Goal: Task Accomplishment & Management: Manage account settings

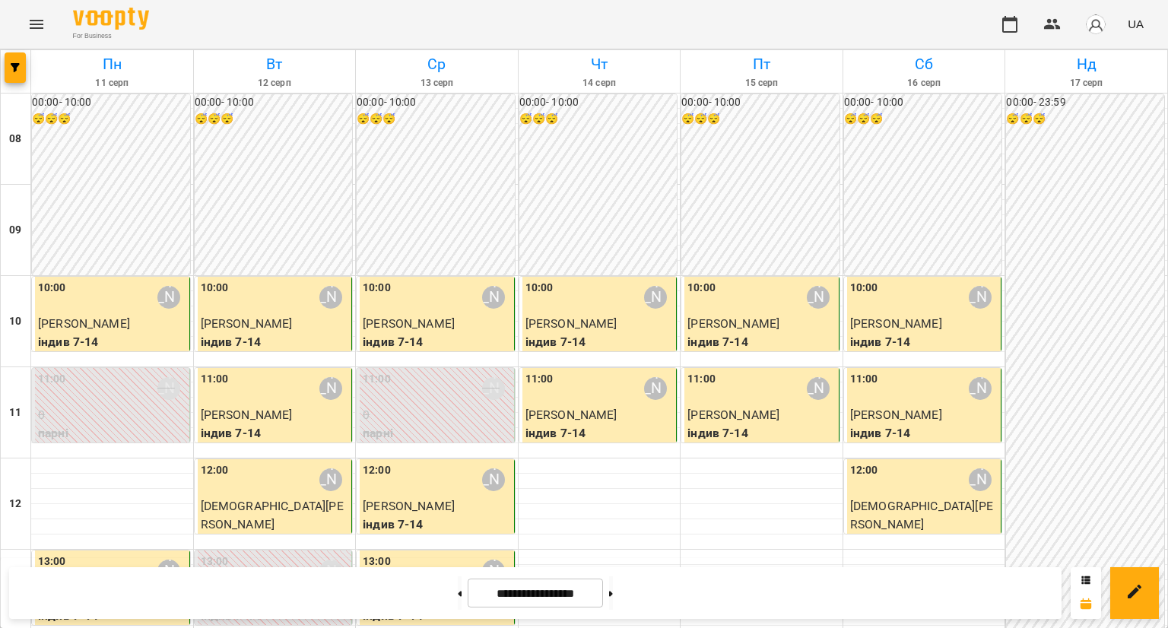
scroll to position [431, 0]
click at [613, 586] on button at bounding box center [611, 592] width 4 height 33
type input "**********"
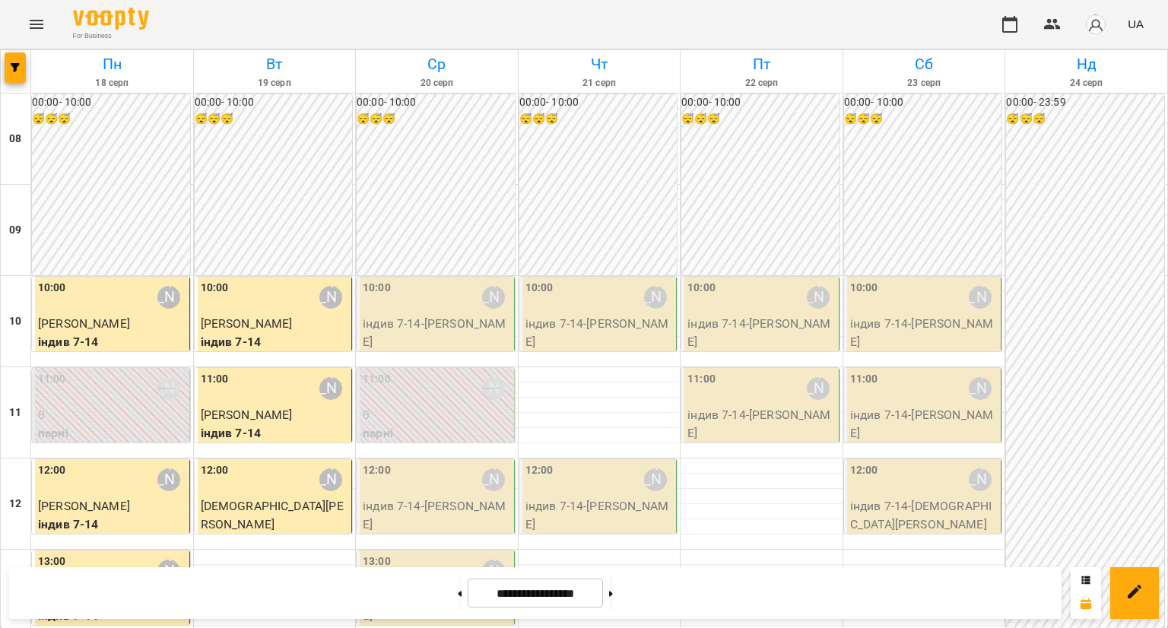
scroll to position [127, 0]
click at [101, 462] on div "12:00 [PERSON_NAME]" at bounding box center [112, 479] width 148 height 35
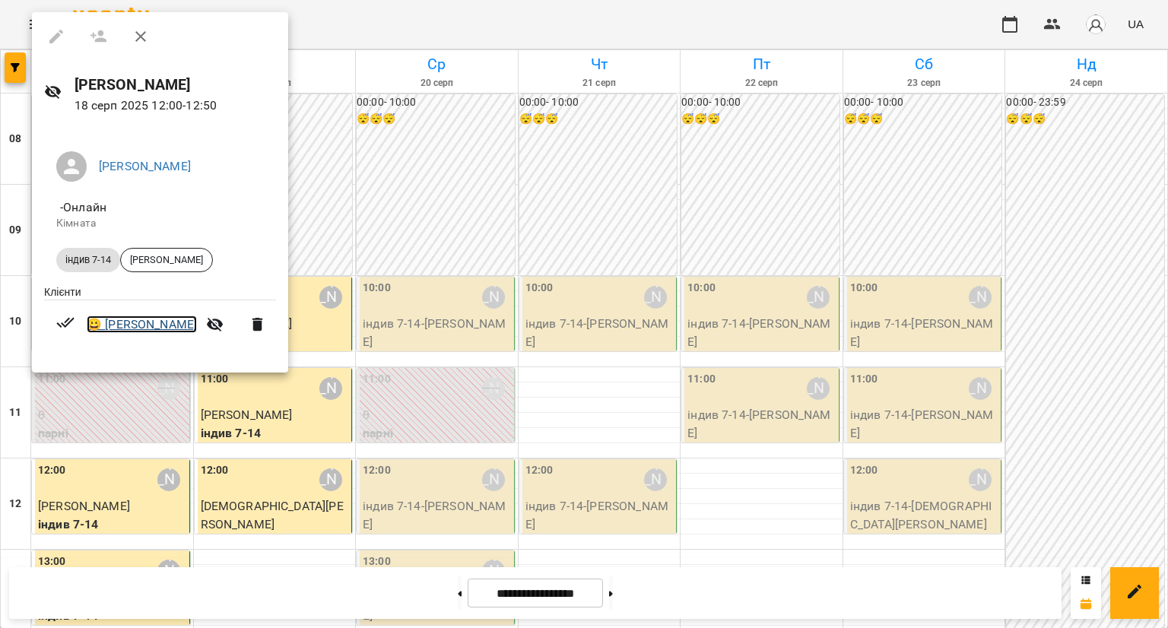
click at [140, 332] on link "😀 [PERSON_NAME]" at bounding box center [142, 324] width 110 height 18
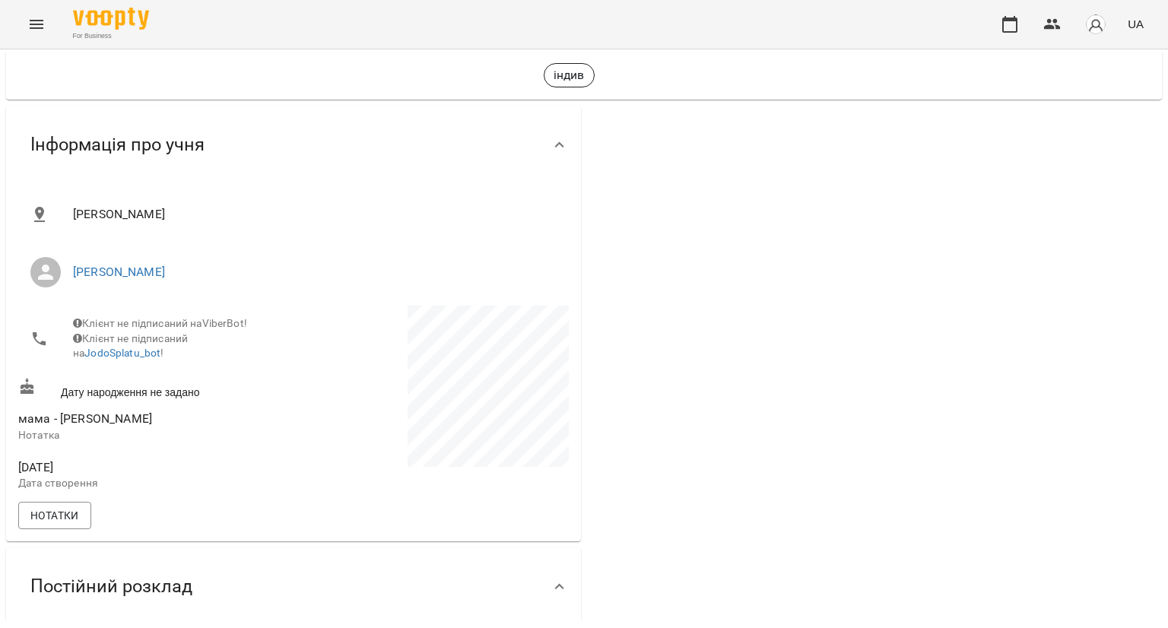
scroll to position [228, 0]
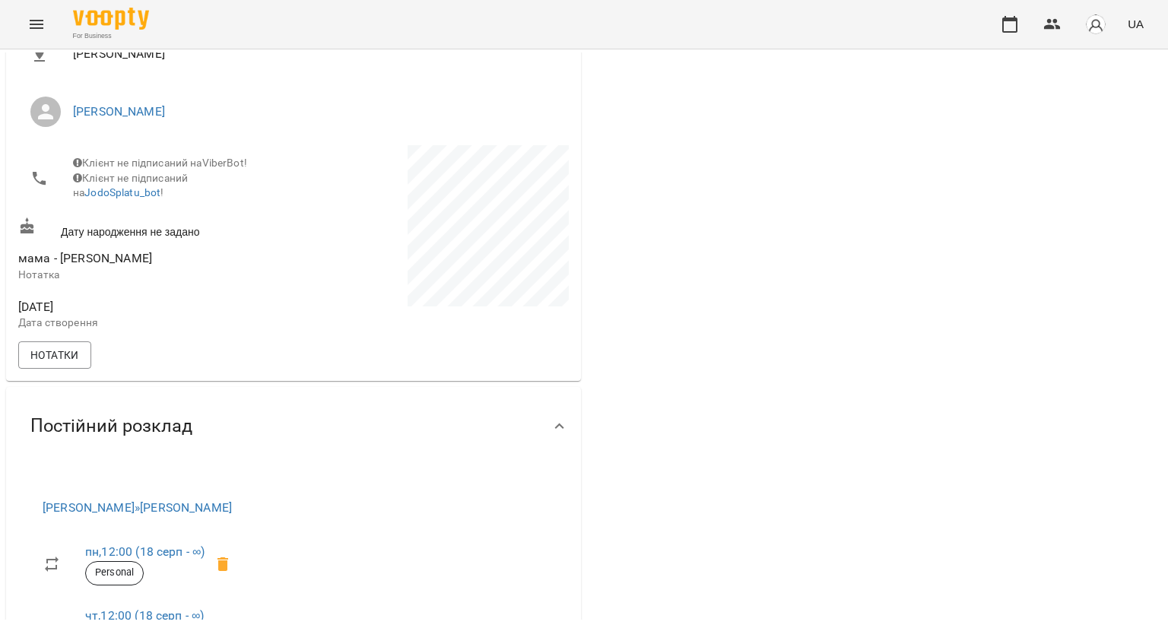
click at [69, 381] on div "[PERSON_NAME] [PERSON_NAME] Клієнт не підписаний на ViberBot! Клієнт не підписа…" at bounding box center [293, 202] width 575 height 357
click at [76, 363] on span "Нотатки" at bounding box center [54, 355] width 49 height 18
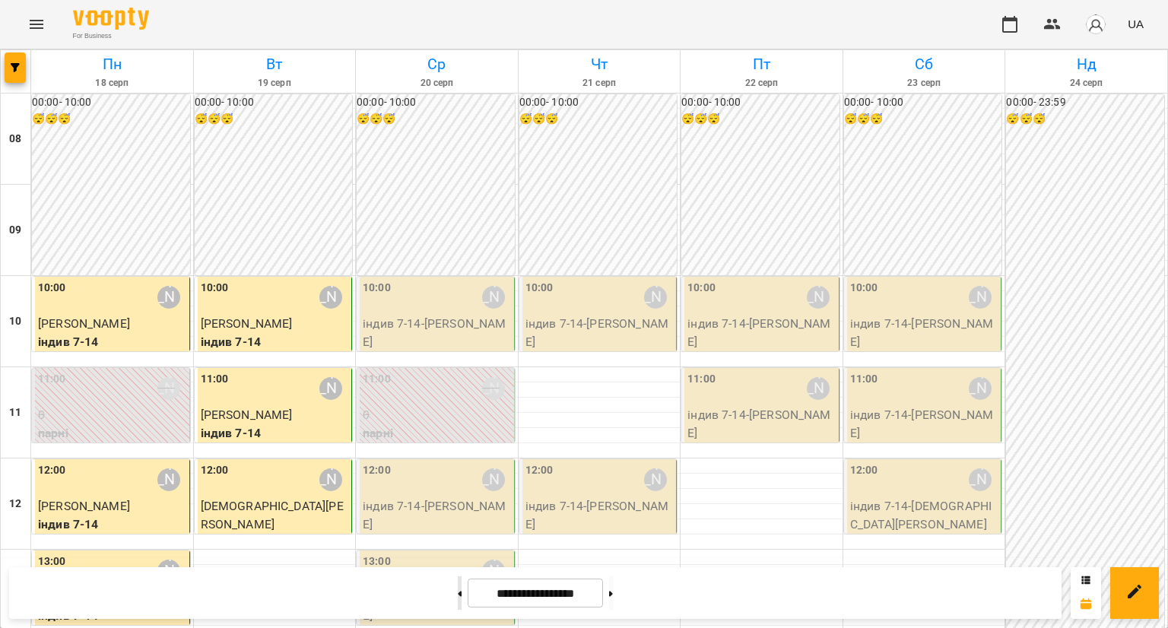
click at [458, 582] on button at bounding box center [460, 592] width 4 height 33
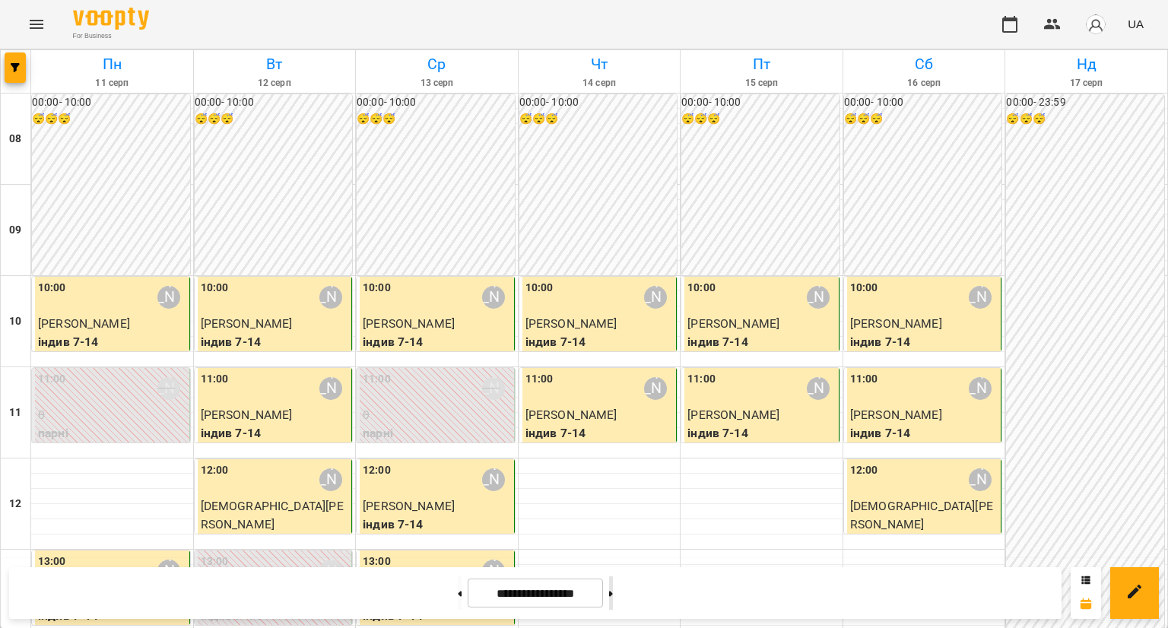
click at [613, 594] on button at bounding box center [611, 592] width 4 height 33
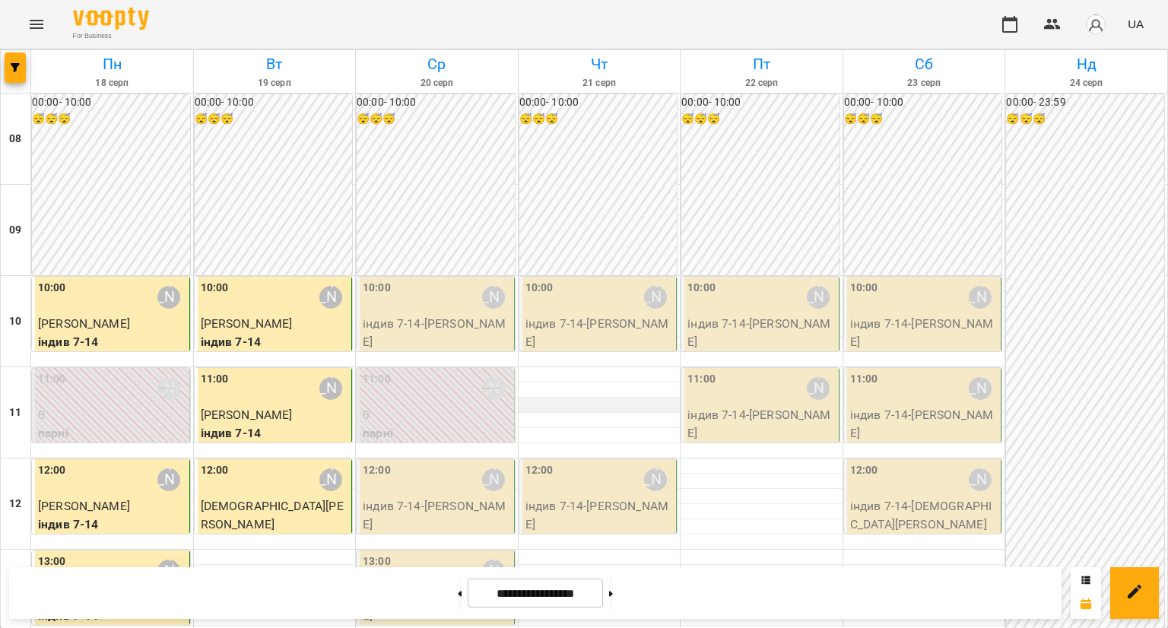
scroll to position [152, 0]
click at [458, 588] on button at bounding box center [460, 592] width 4 height 33
type input "**********"
